Goal: Find specific page/section: Find specific page/section

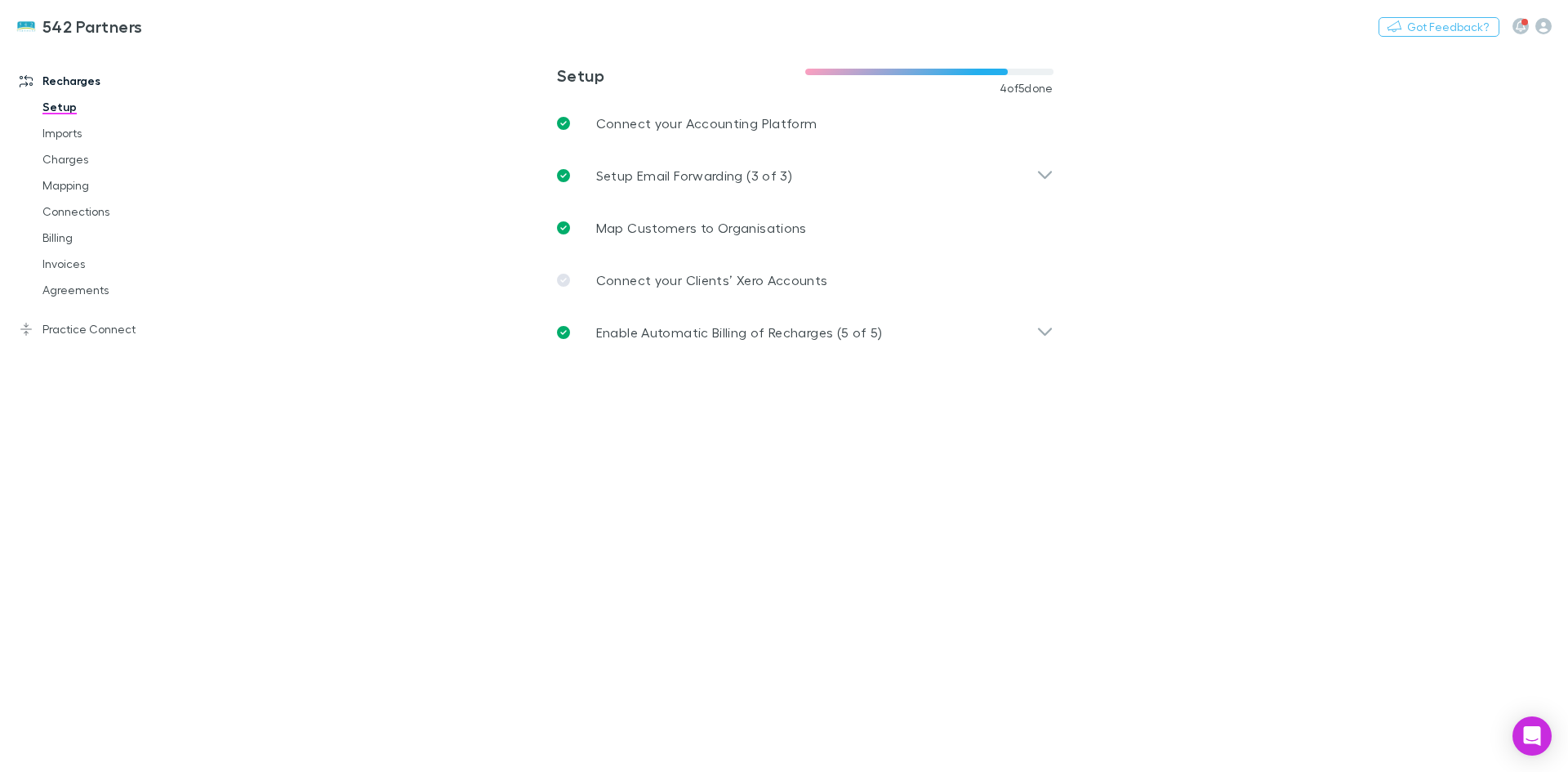
click at [70, 293] on link "Agreements" at bounding box center [123, 289] width 194 height 26
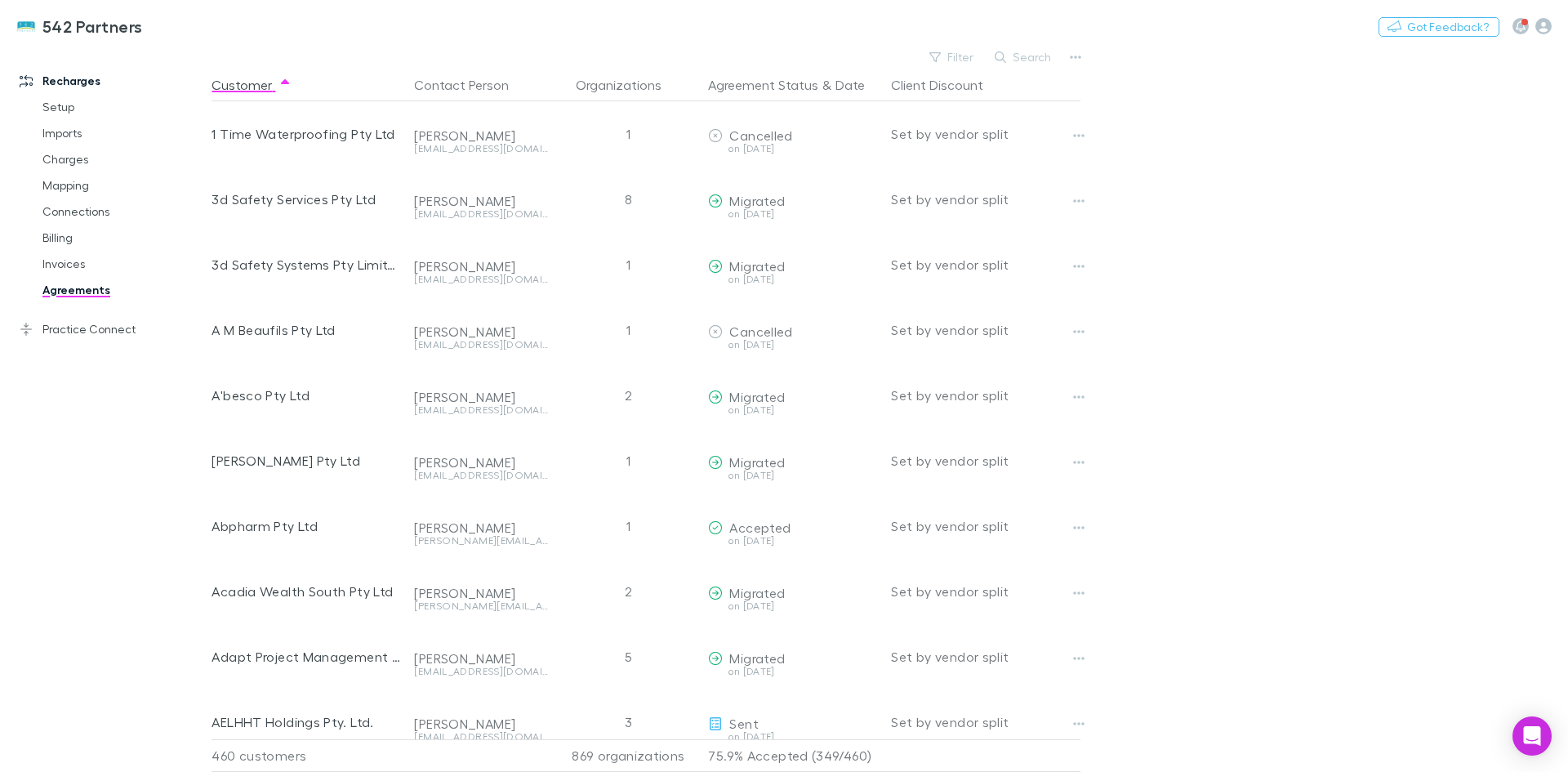
click at [1024, 55] on button "Search" at bounding box center [1023, 58] width 74 height 20
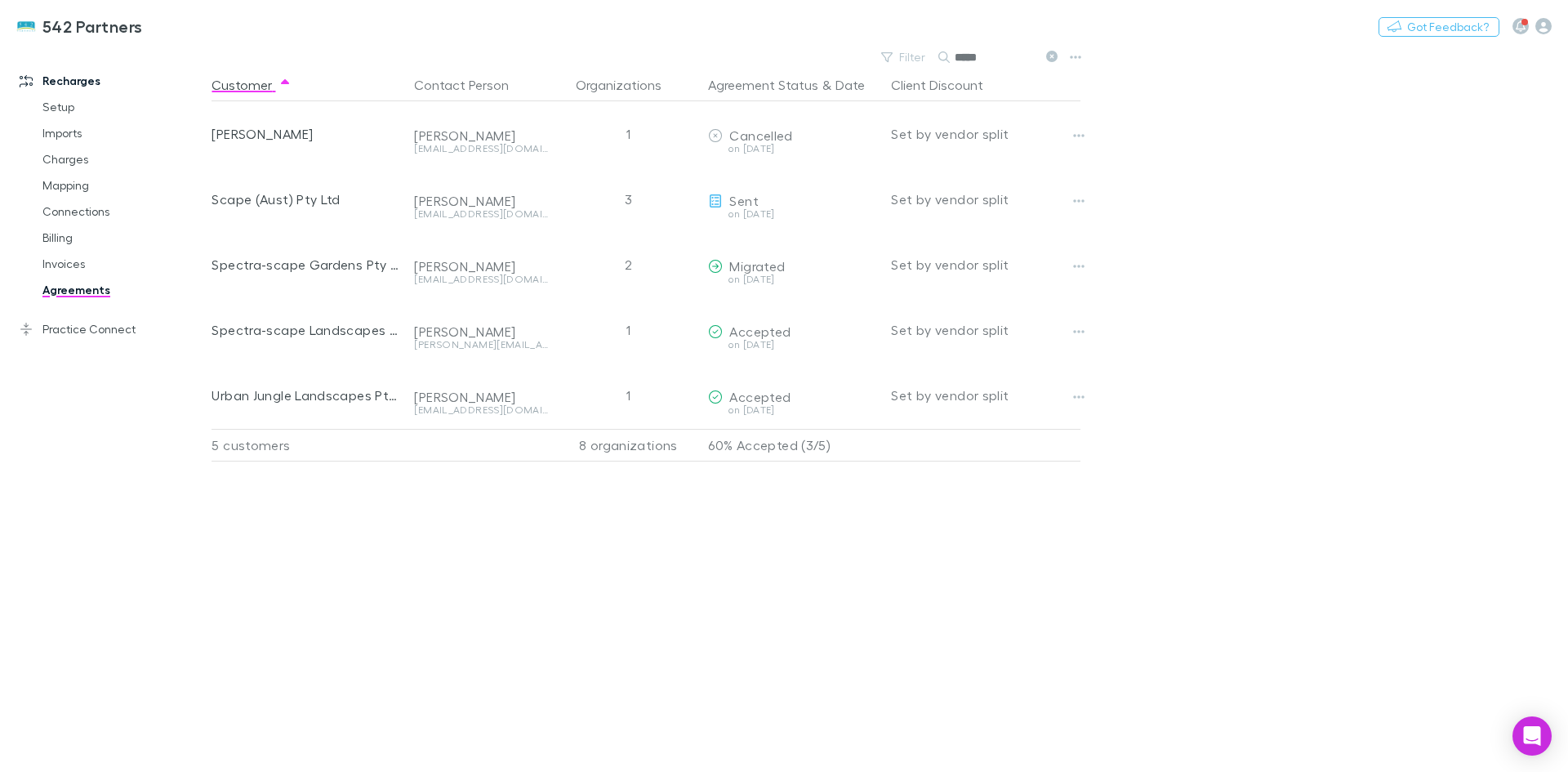
type input "*****"
click at [1080, 197] on icon "button" at bounding box center [1079, 201] width 12 height 13
click at [741, 205] on div at bounding box center [784, 386] width 1568 height 772
click at [1087, 202] on button "button" at bounding box center [1078, 200] width 23 height 23
click at [1125, 228] on div at bounding box center [784, 386] width 1568 height 772
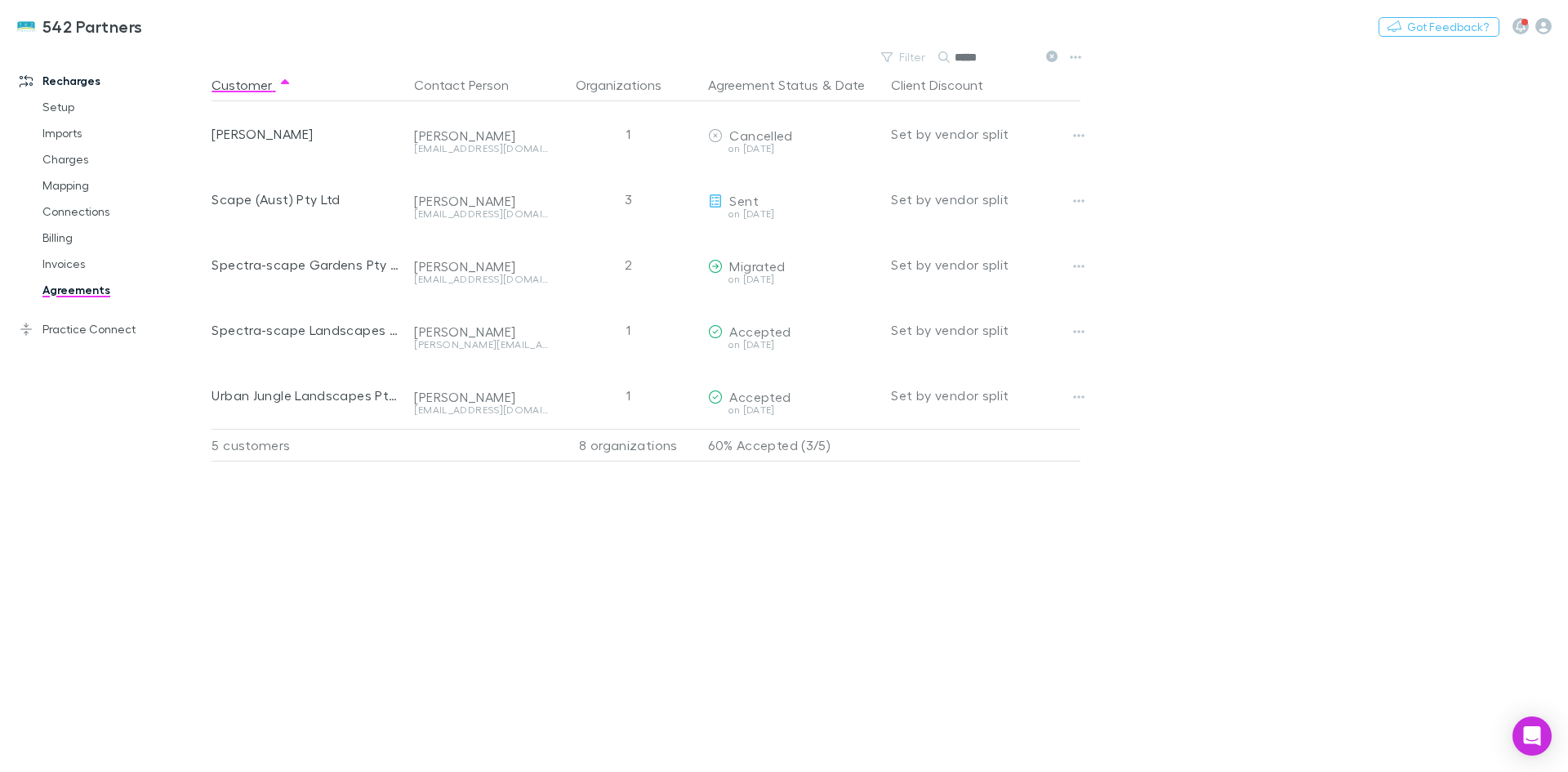
click at [1082, 271] on icon "button" at bounding box center [1079, 267] width 12 height 13
click at [1124, 254] on div at bounding box center [784, 386] width 1568 height 772
click at [1075, 198] on icon "button" at bounding box center [1079, 201] width 12 height 13
click at [1270, 216] on div at bounding box center [784, 386] width 1568 height 772
